Goal: Task Accomplishment & Management: Manage account settings

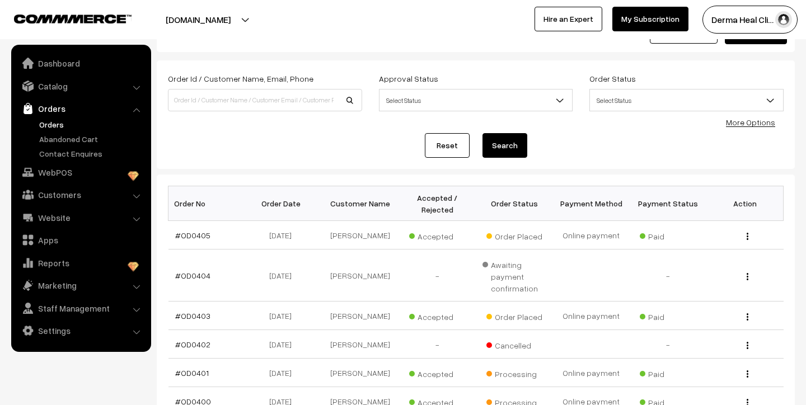
scroll to position [45, 0]
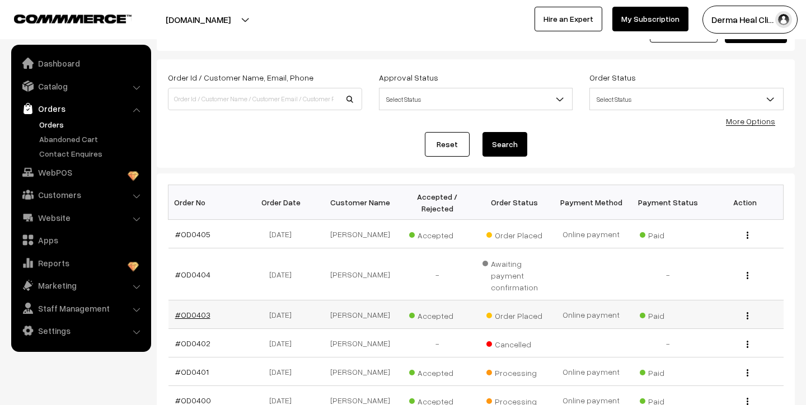
click at [192, 317] on link "#OD0403" at bounding box center [192, 315] width 35 height 10
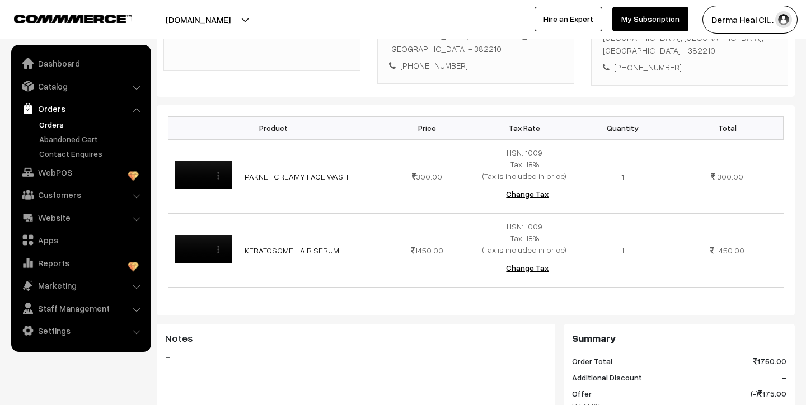
scroll to position [224, 0]
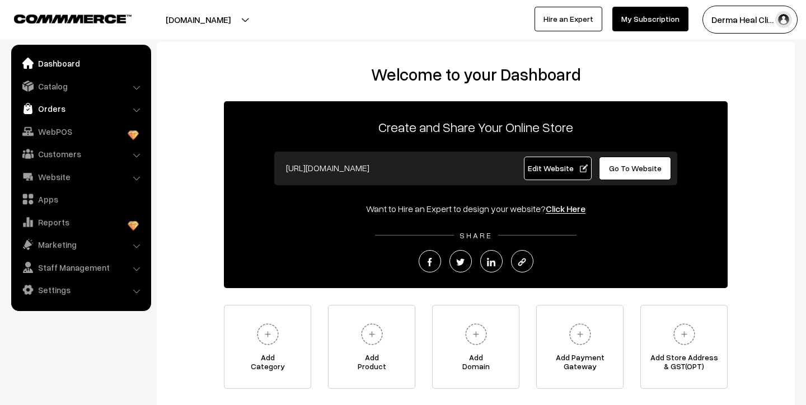
click at [68, 112] on link "Orders" at bounding box center [80, 108] width 133 height 20
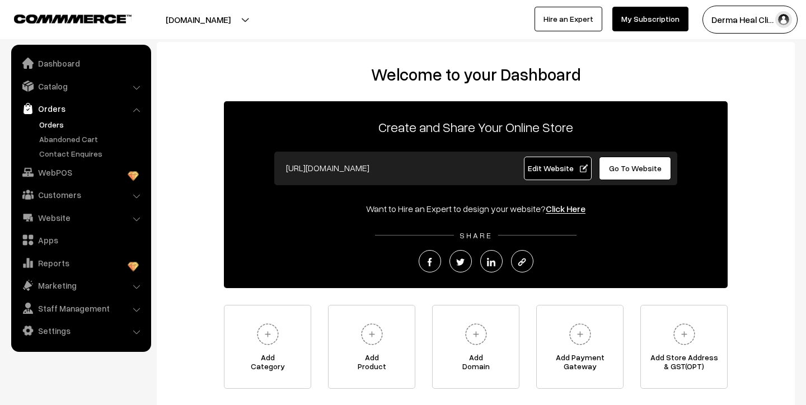
click at [58, 124] on link "Orders" at bounding box center [91, 125] width 111 height 12
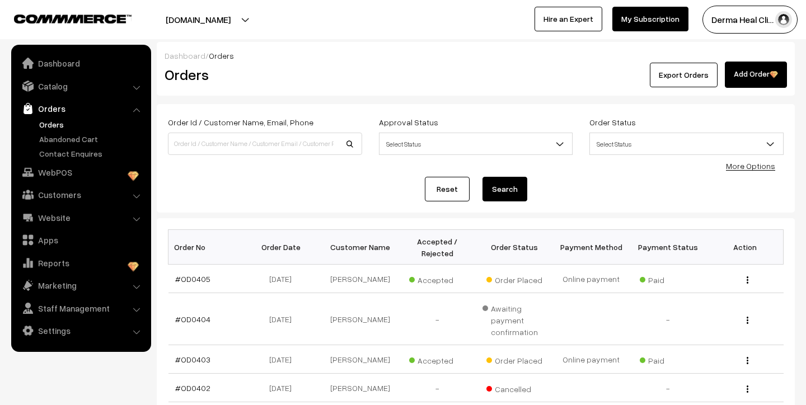
click at [265, 186] on div "Reset Search" at bounding box center [475, 189] width 615 height 25
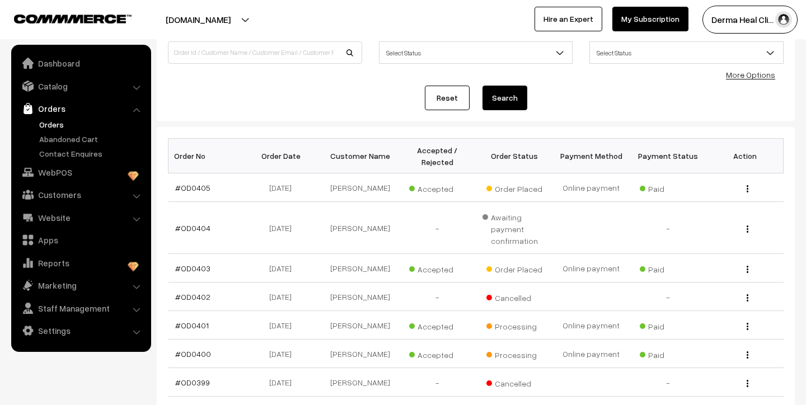
scroll to position [90, 0]
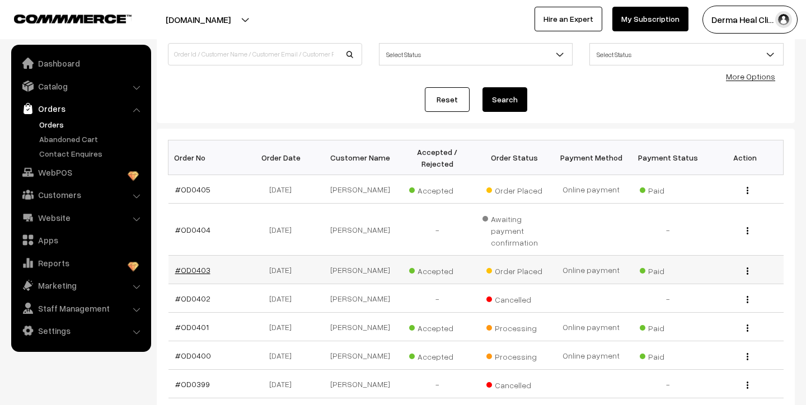
click at [200, 268] on link "#OD0403" at bounding box center [192, 270] width 35 height 10
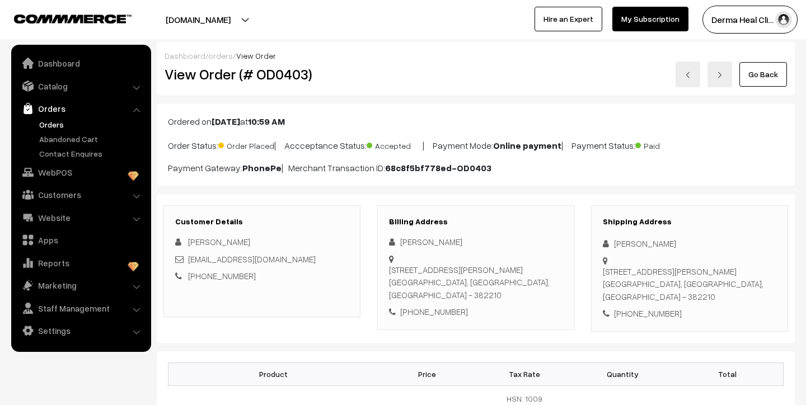
click at [417, 84] on div "Go Back" at bounding box center [582, 75] width 409 height 26
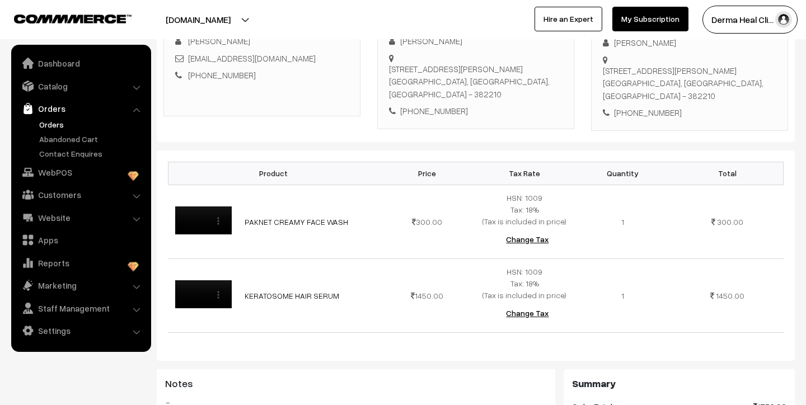
scroll to position [201, 0]
click at [365, 122] on div "Customer Details Anjali Sharma anjalisharma8297@gmail.com +91 9532129779" at bounding box center [262, 67] width 214 height 126
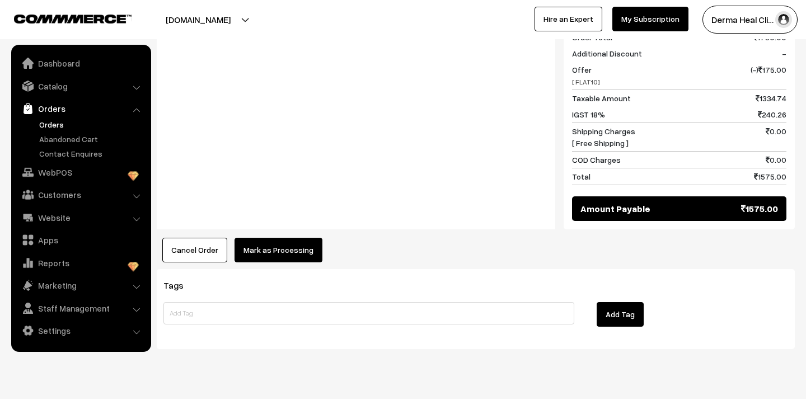
scroll to position [582, 0]
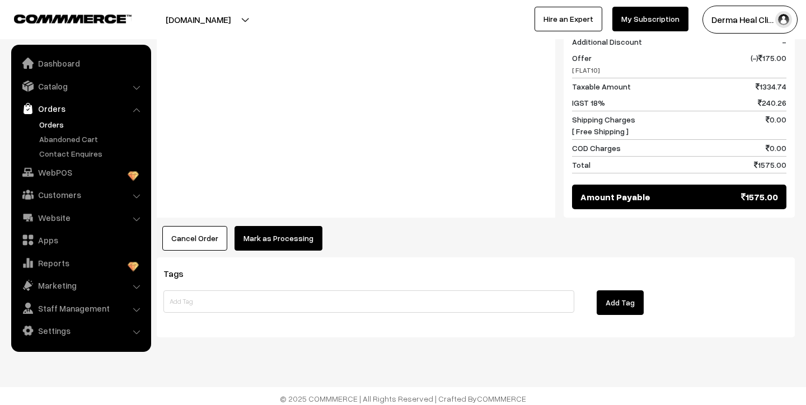
click at [276, 233] on button "Mark as Processing" at bounding box center [278, 238] width 88 height 25
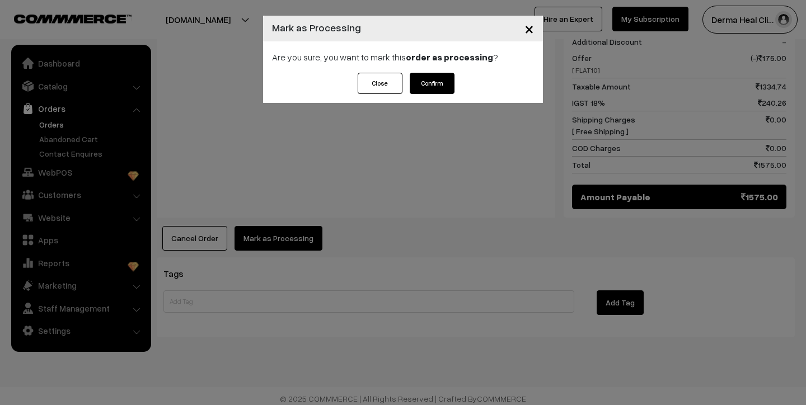
click at [425, 80] on button "Confirm" at bounding box center [431, 83] width 45 height 21
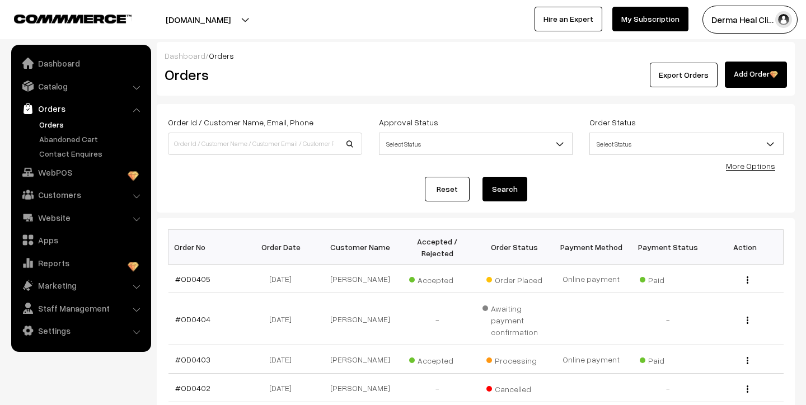
scroll to position [90, 0]
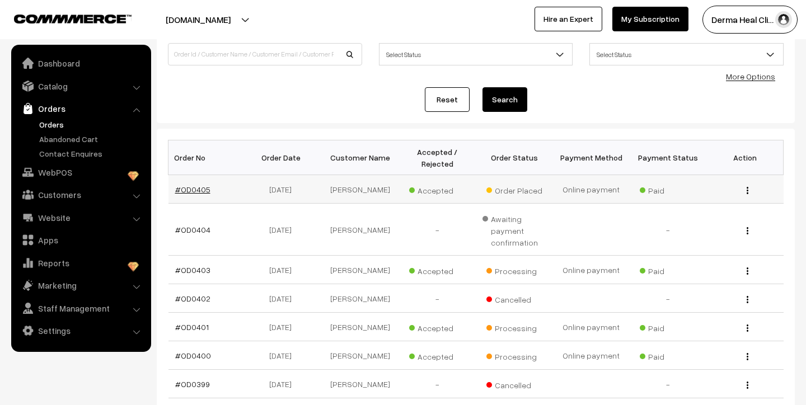
click at [195, 190] on link "#OD0405" at bounding box center [192, 190] width 35 height 10
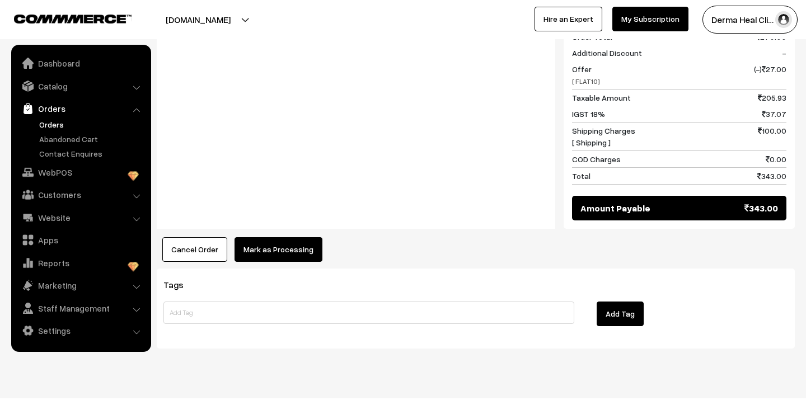
scroll to position [513, 0]
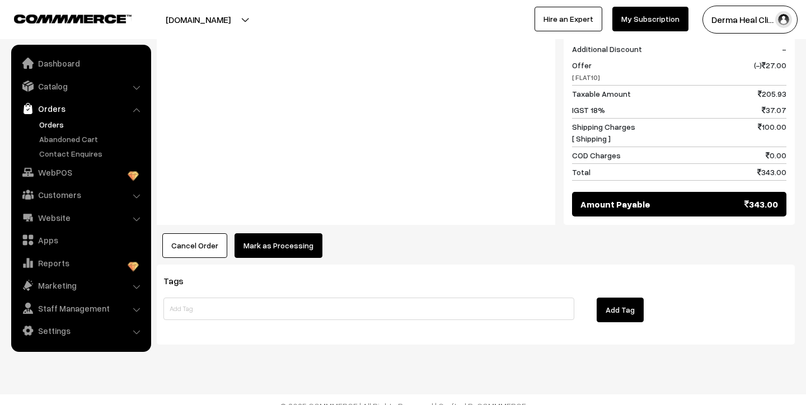
click at [265, 239] on button "Mark as Processing" at bounding box center [278, 245] width 88 height 25
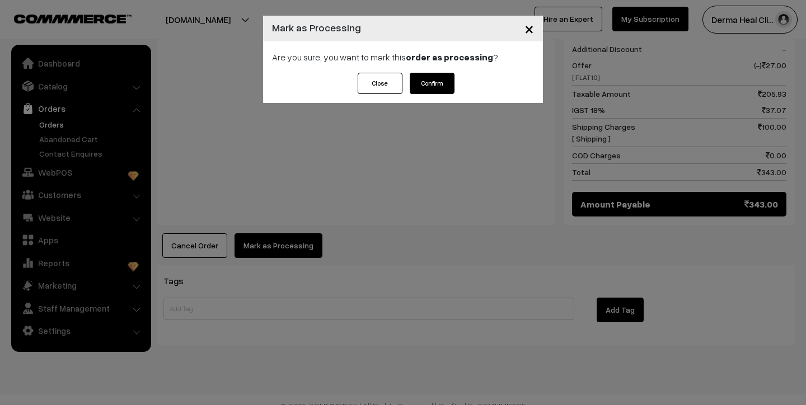
click at [431, 87] on button "Confirm" at bounding box center [431, 83] width 45 height 21
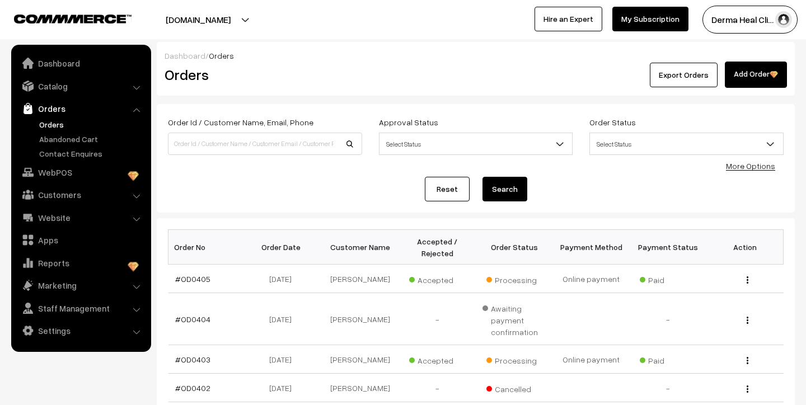
scroll to position [90, 0]
